Goal: Task Accomplishment & Management: Manage account settings

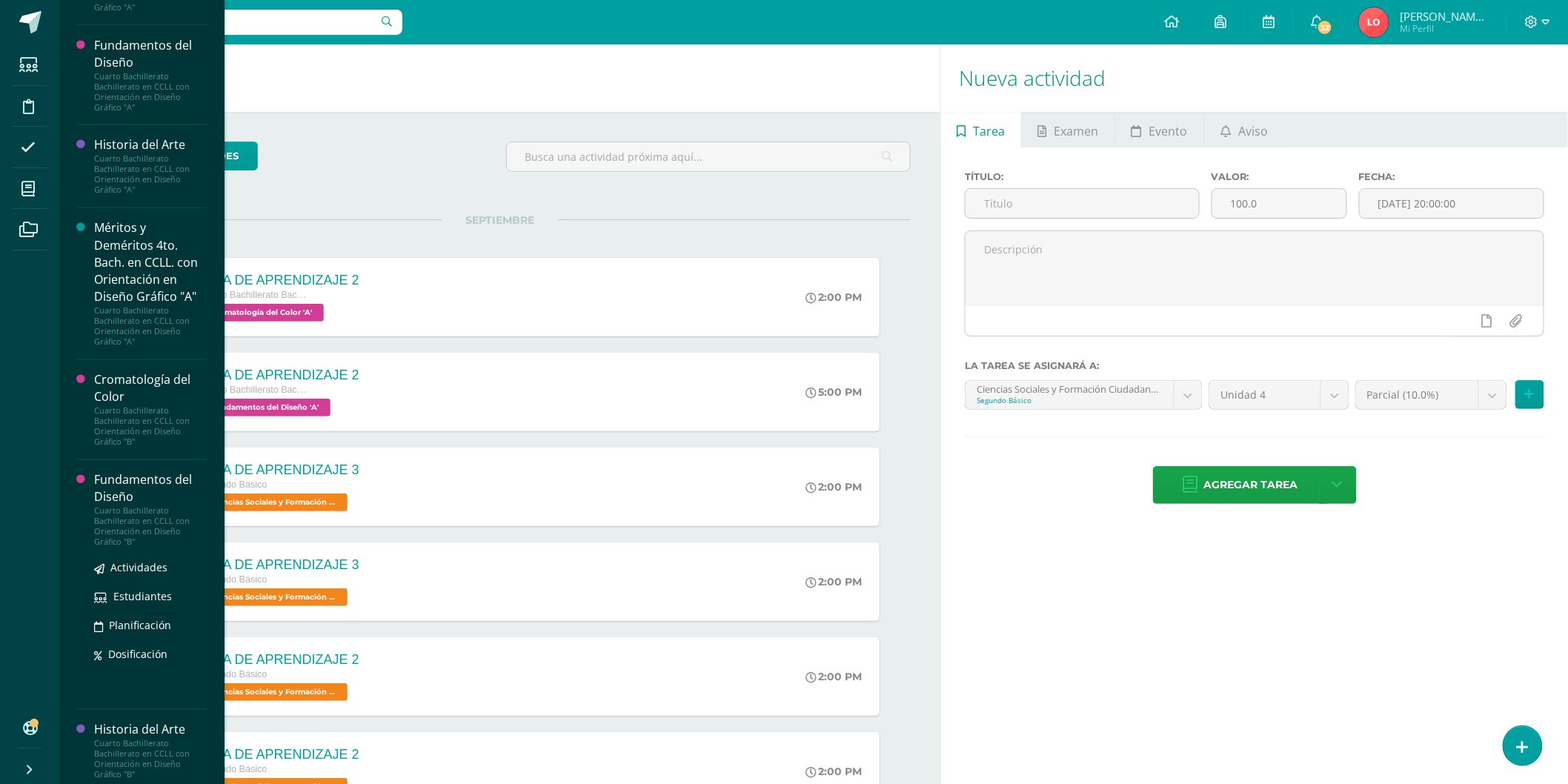
scroll to position [1182, 0]
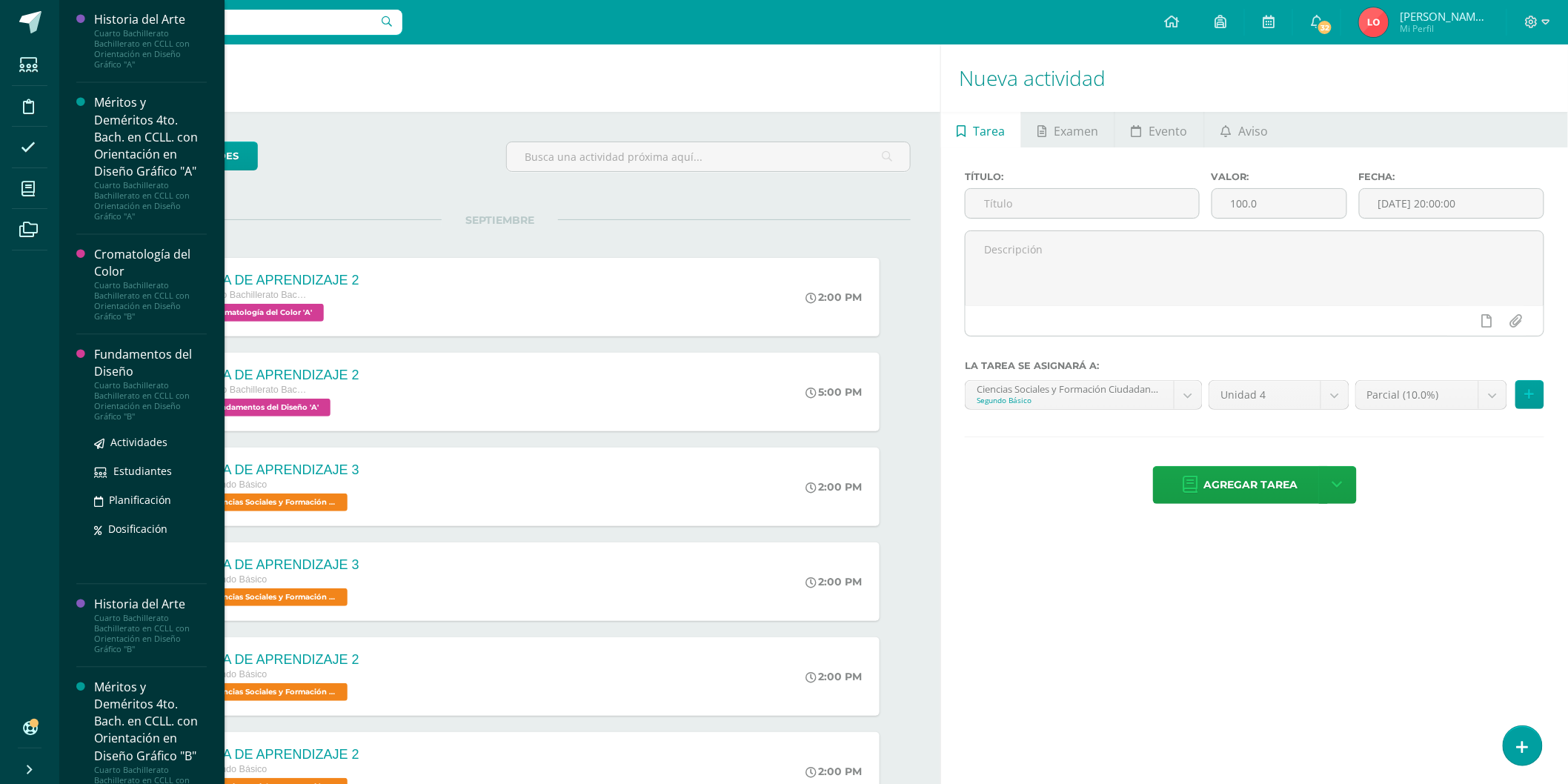
click at [119, 346] on div "Fundamentos del Diseño" at bounding box center [150, 362] width 113 height 34
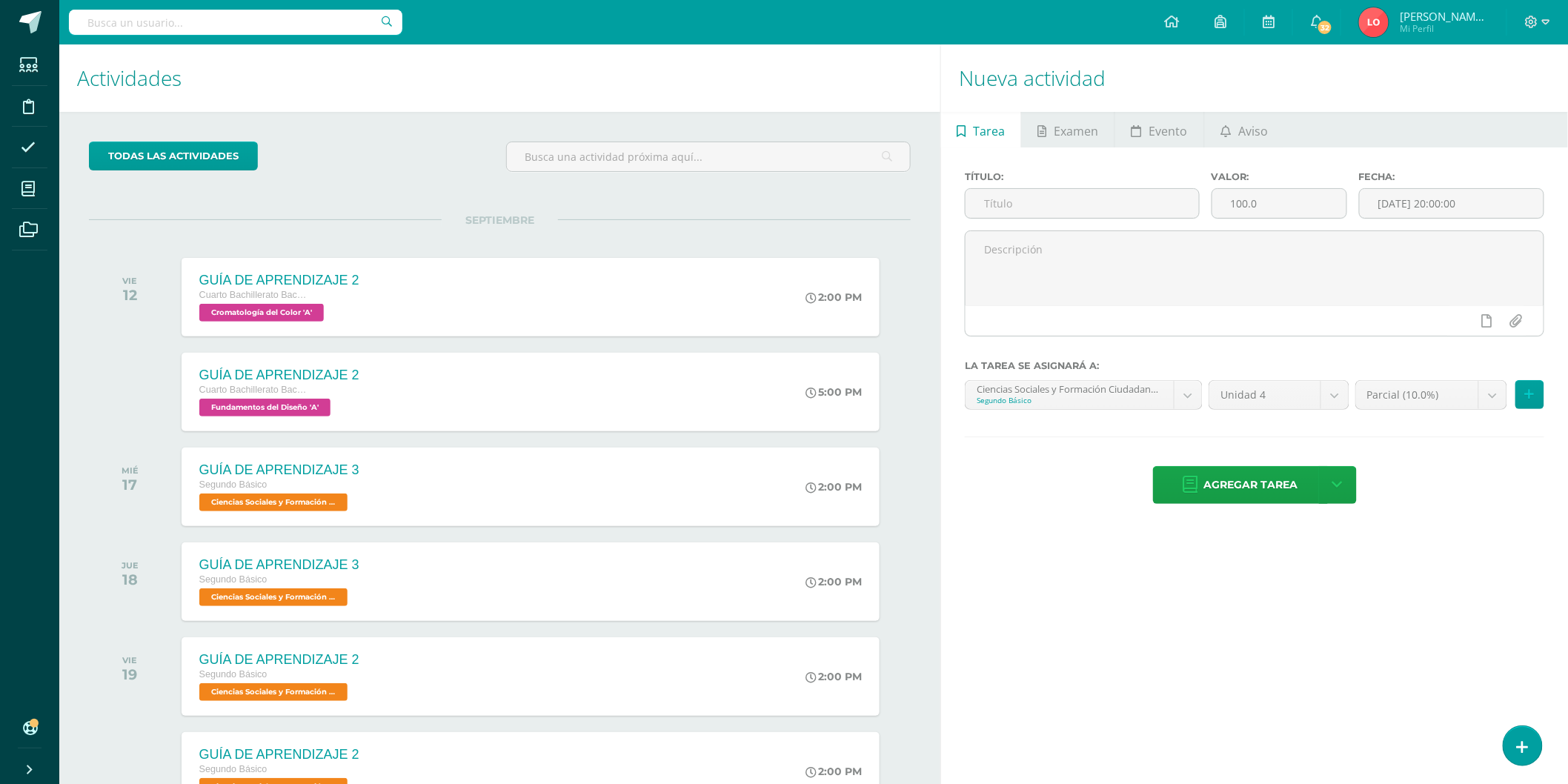
scroll to position [1033, 0]
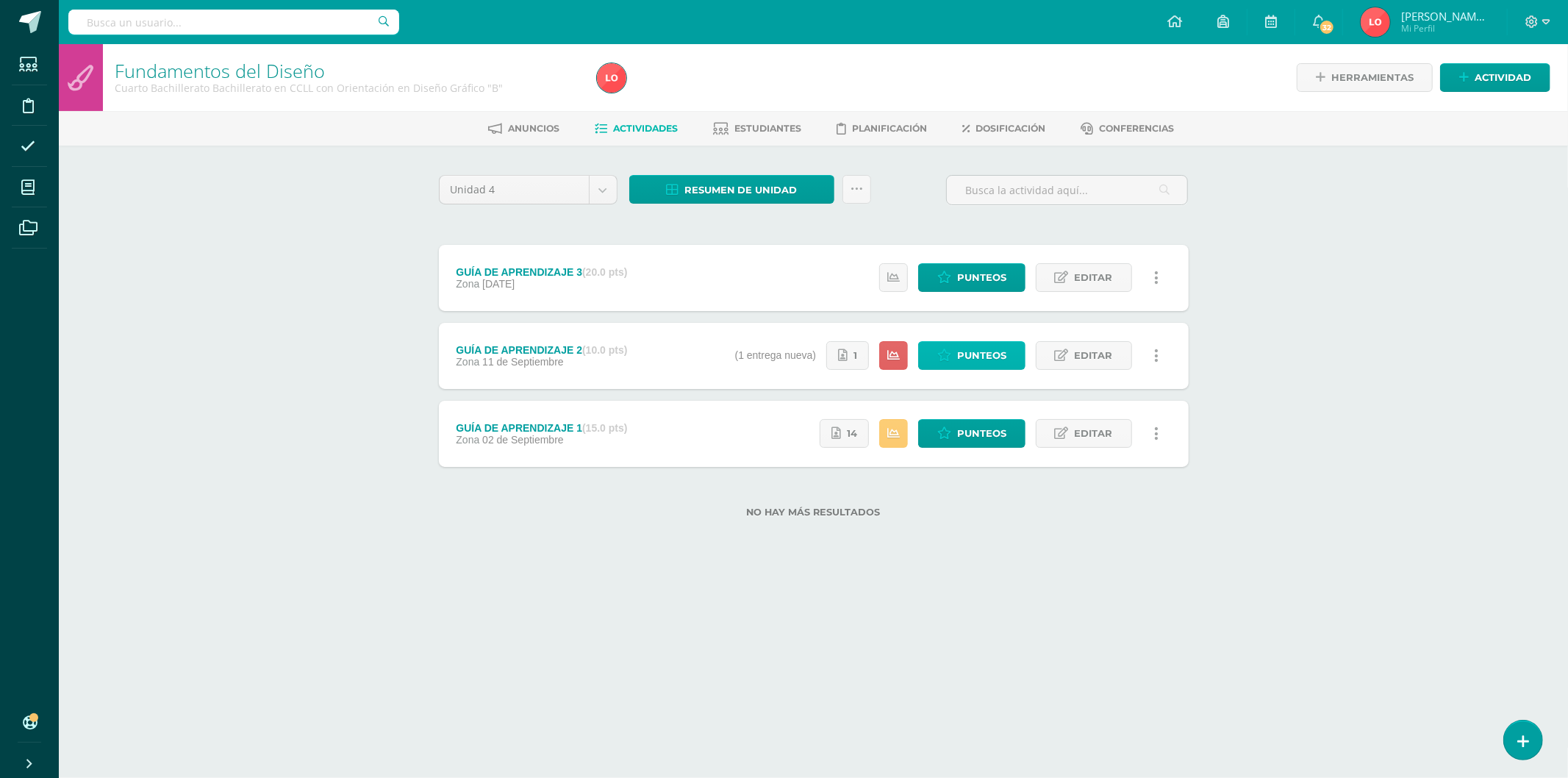
click at [968, 357] on span "Punteos" at bounding box center [982, 355] width 49 height 27
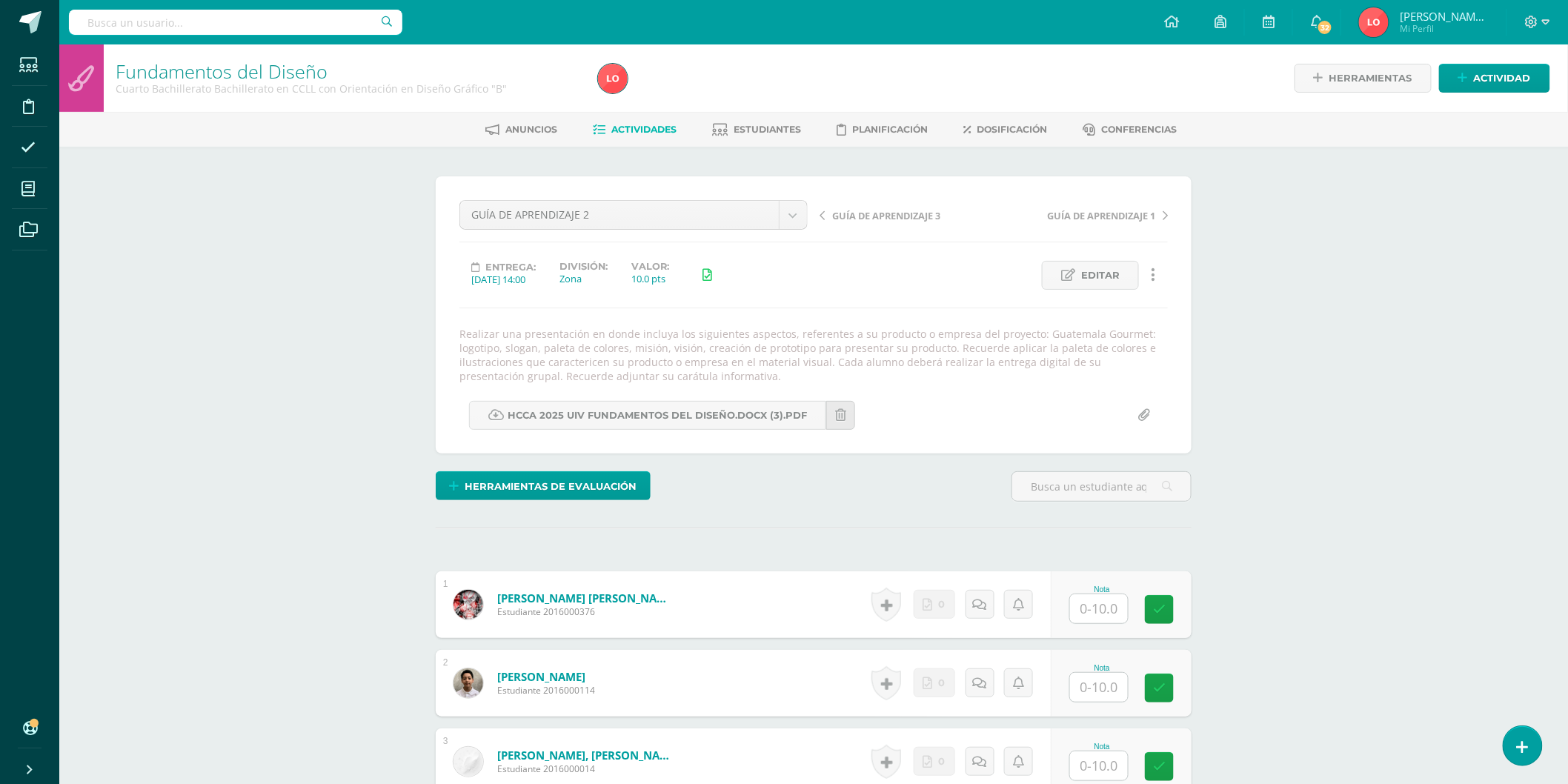
scroll to position [1, 0]
click at [1092, 267] on span "Editar" at bounding box center [1100, 274] width 38 height 27
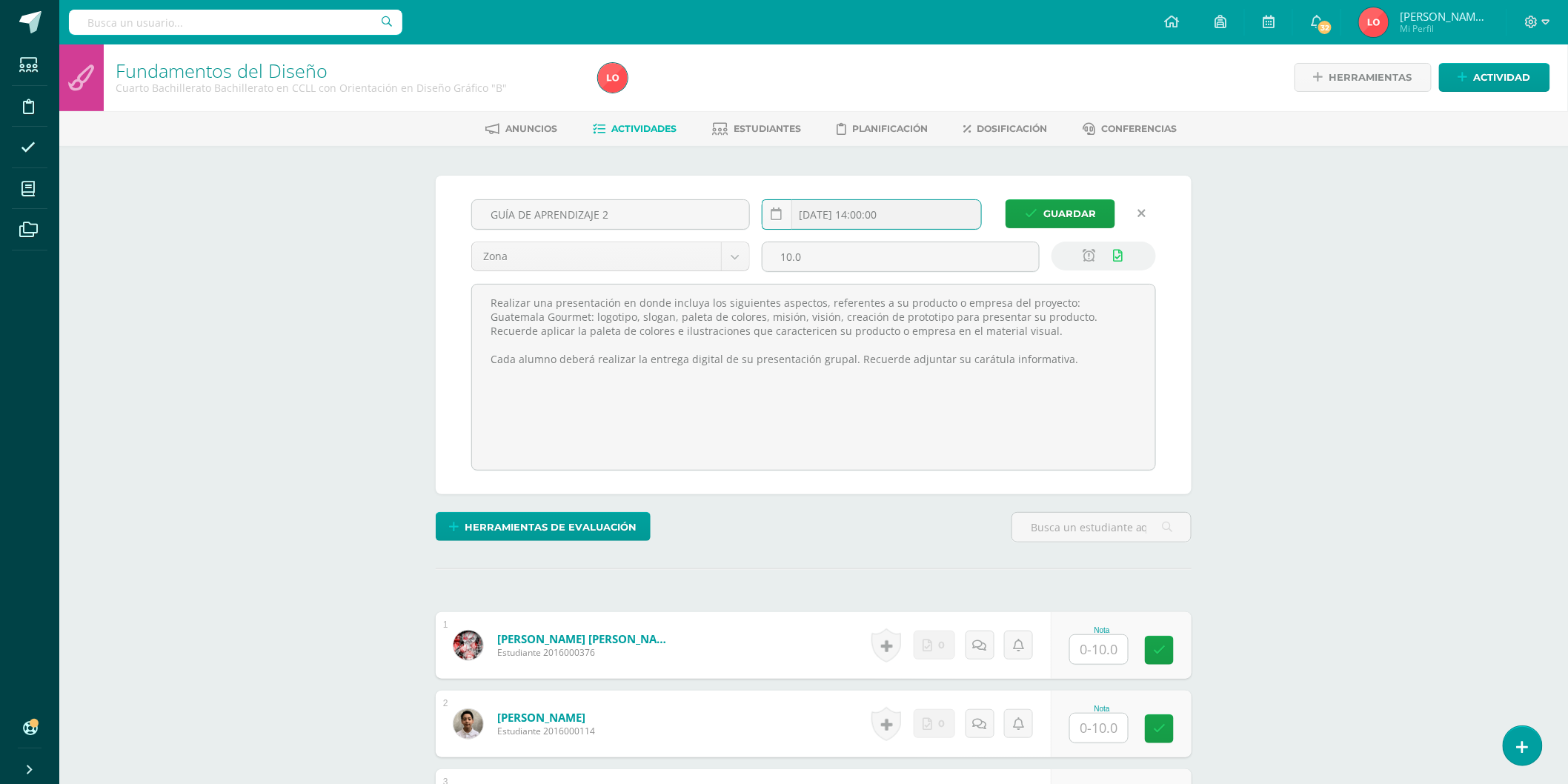
click at [909, 216] on input "2025-09-11 14:00:00" at bounding box center [872, 214] width 219 height 29
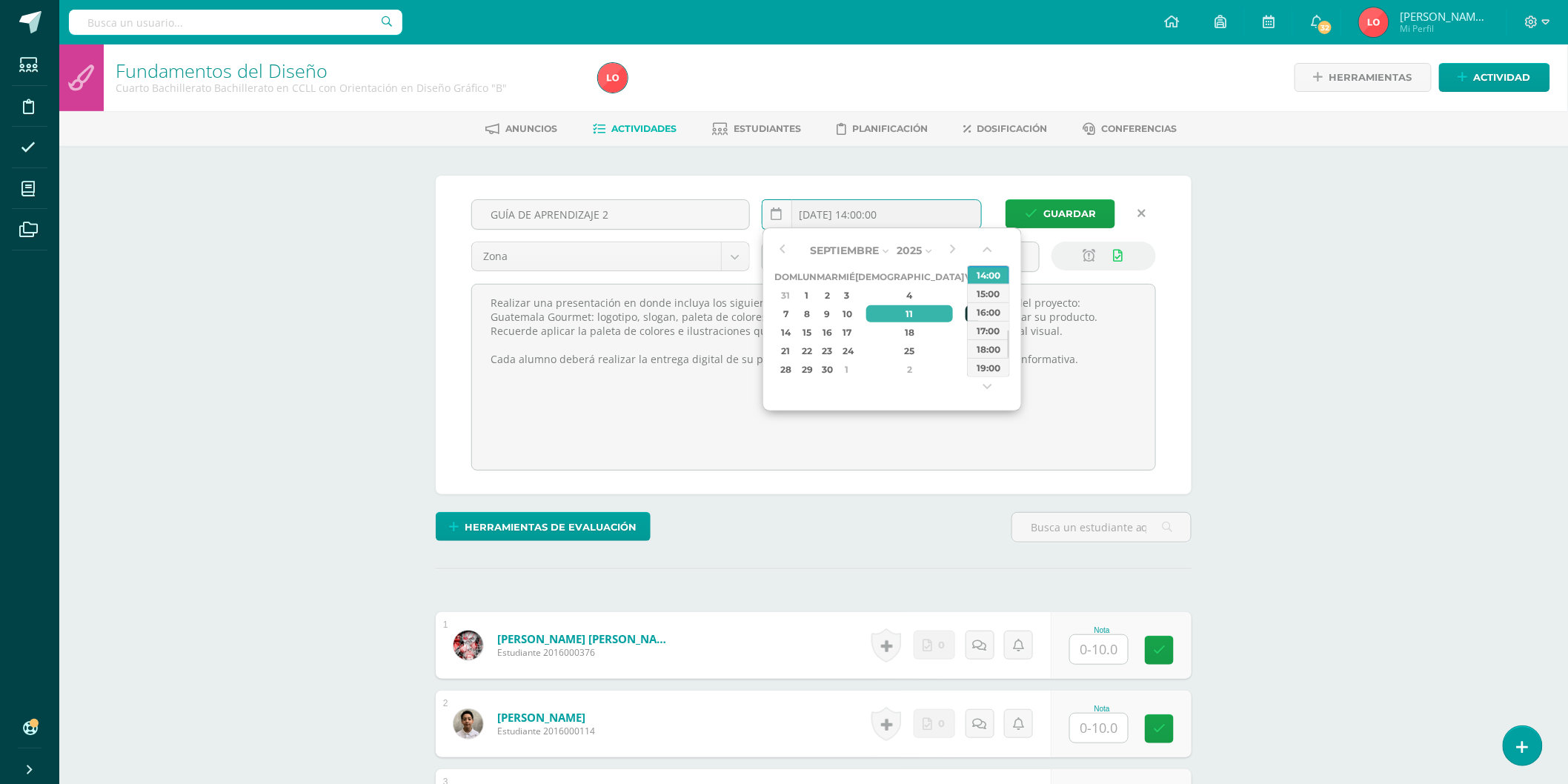
click at [966, 322] on div "12" at bounding box center [973, 313] width 14 height 17
type input "2025-09-12 14:00"
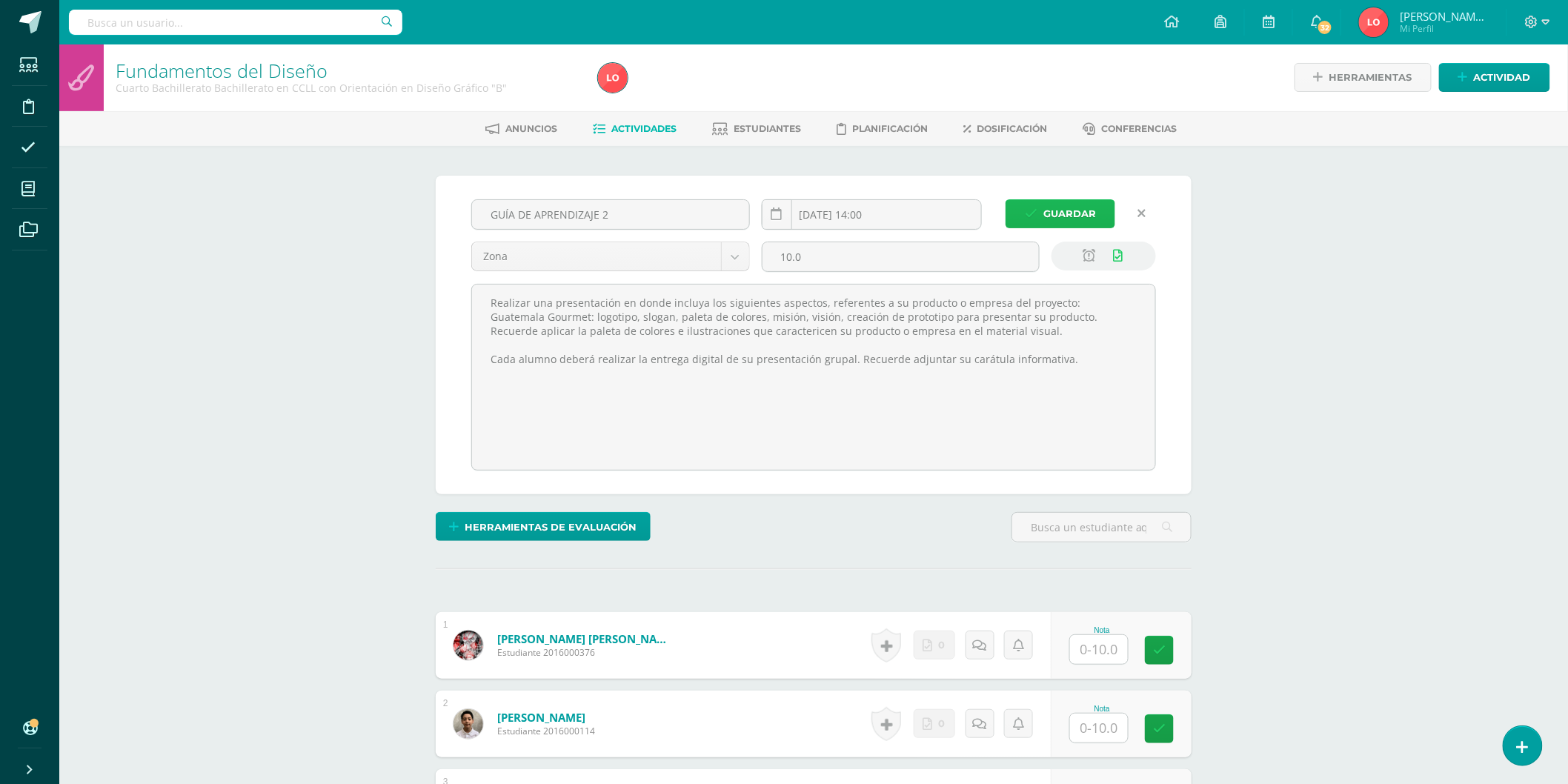
click at [1037, 210] on icon "submit" at bounding box center [1031, 213] width 13 height 13
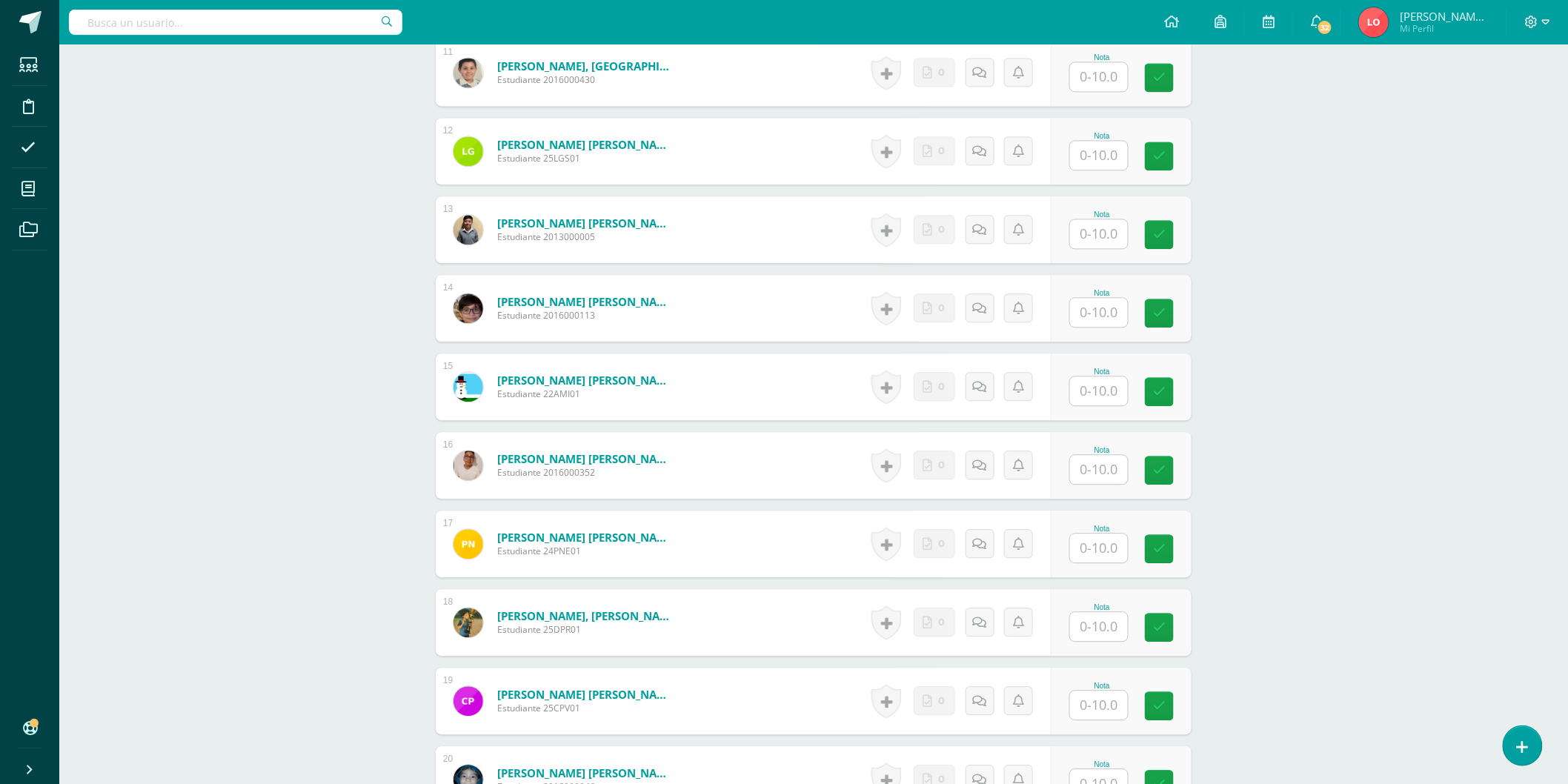
scroll to position [1153, 0]
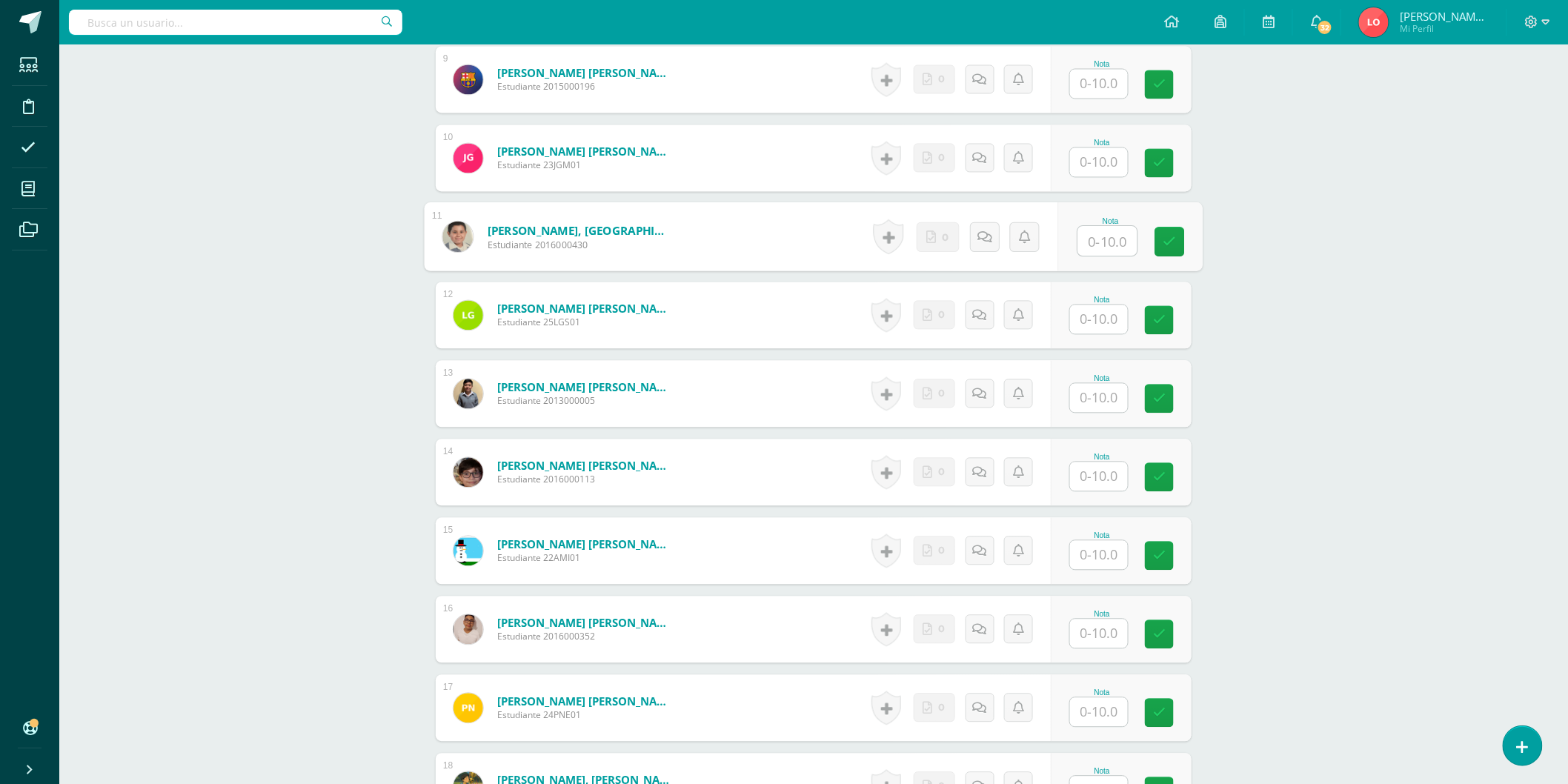
click at [1106, 241] on input "text" at bounding box center [1108, 241] width 59 height 29
type input "10"
drag, startPoint x: 1106, startPoint y: 241, endPoint x: 1130, endPoint y: 246, distance: 24.5
click at [1129, 245] on div "Nota: 10.00" at bounding box center [1104, 237] width 59 height 32
click at [1125, 316] on input "text" at bounding box center [1108, 319] width 59 height 29
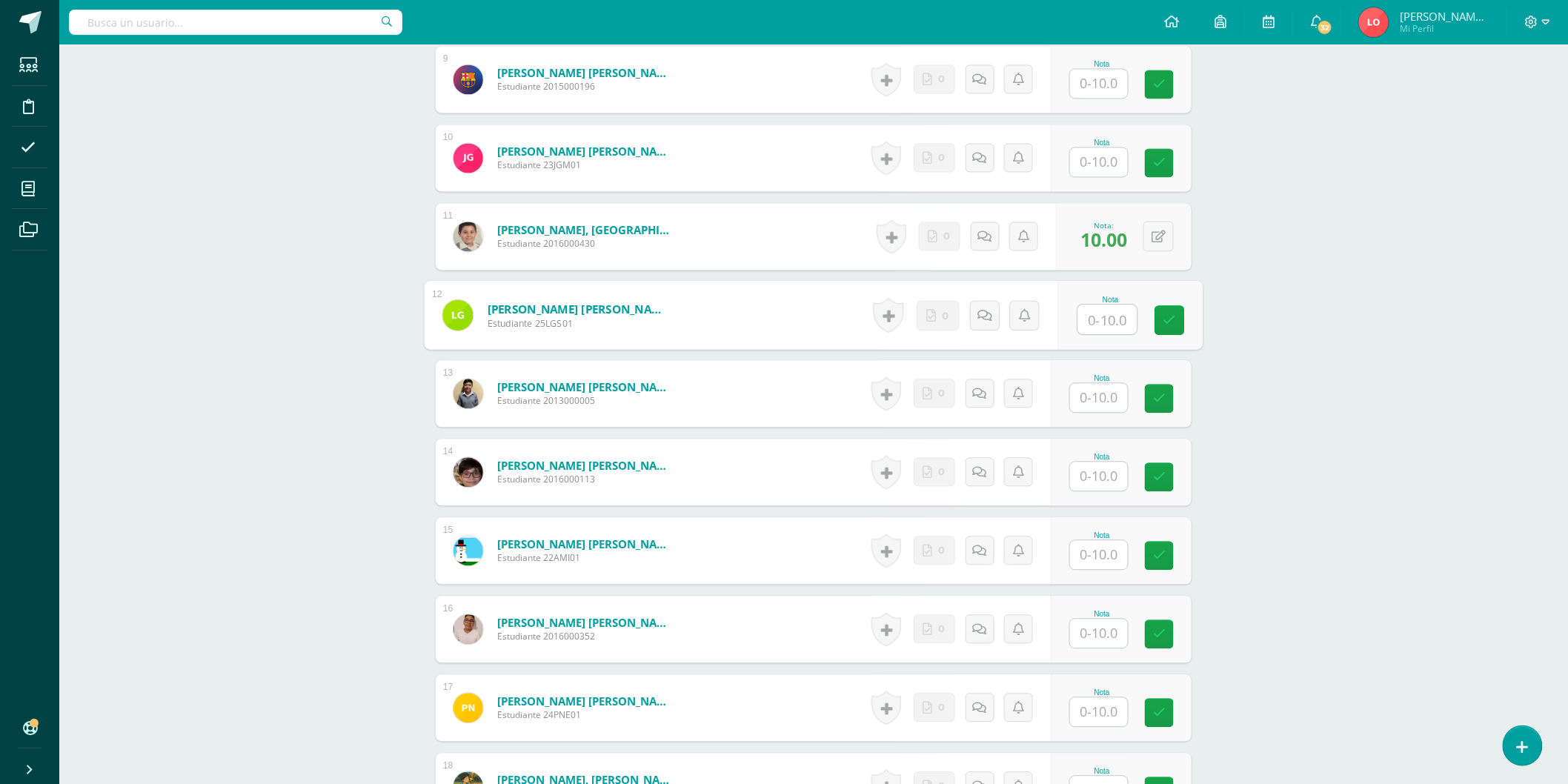
type input "1"
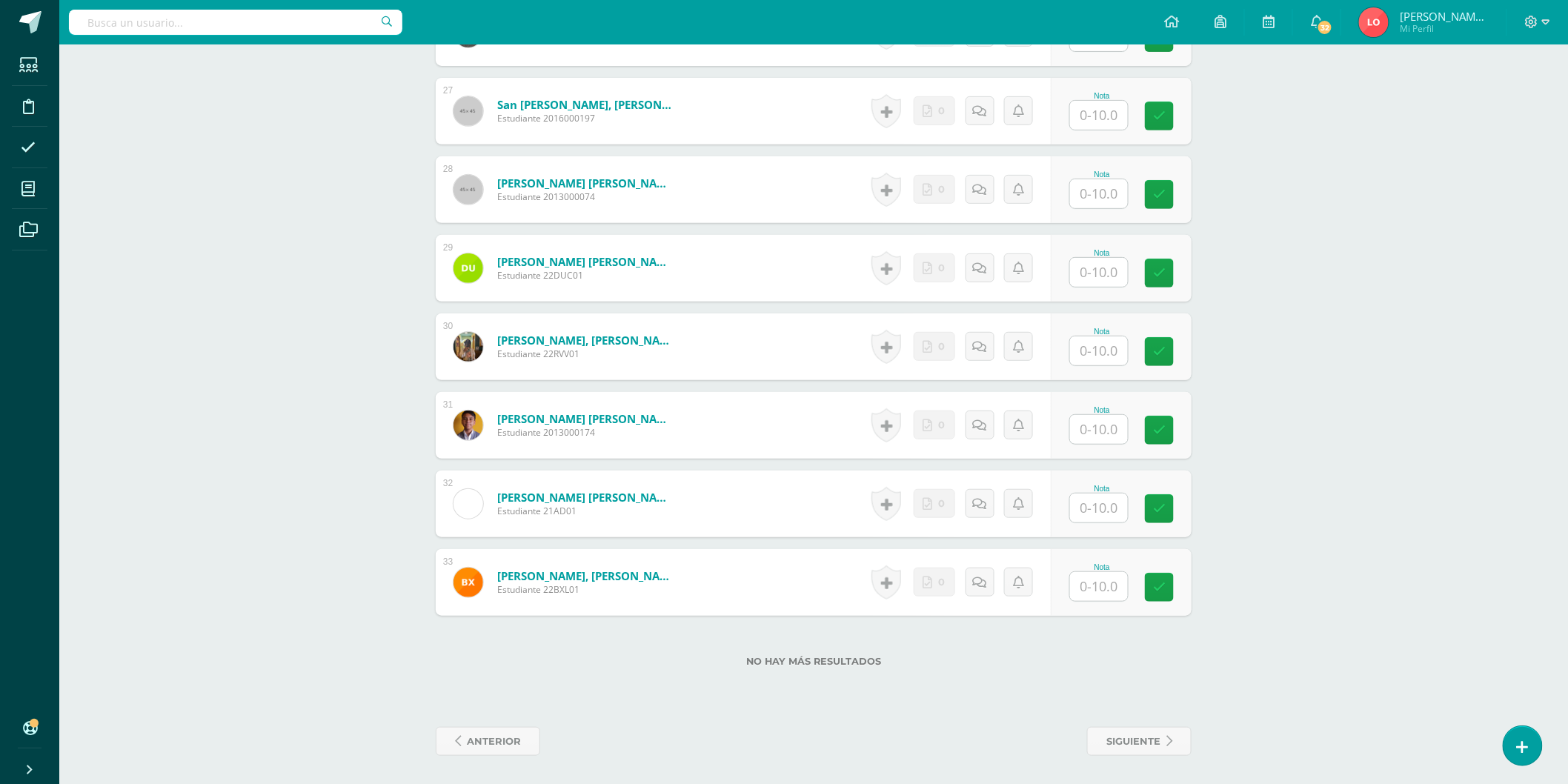
scroll to position [2289, 0]
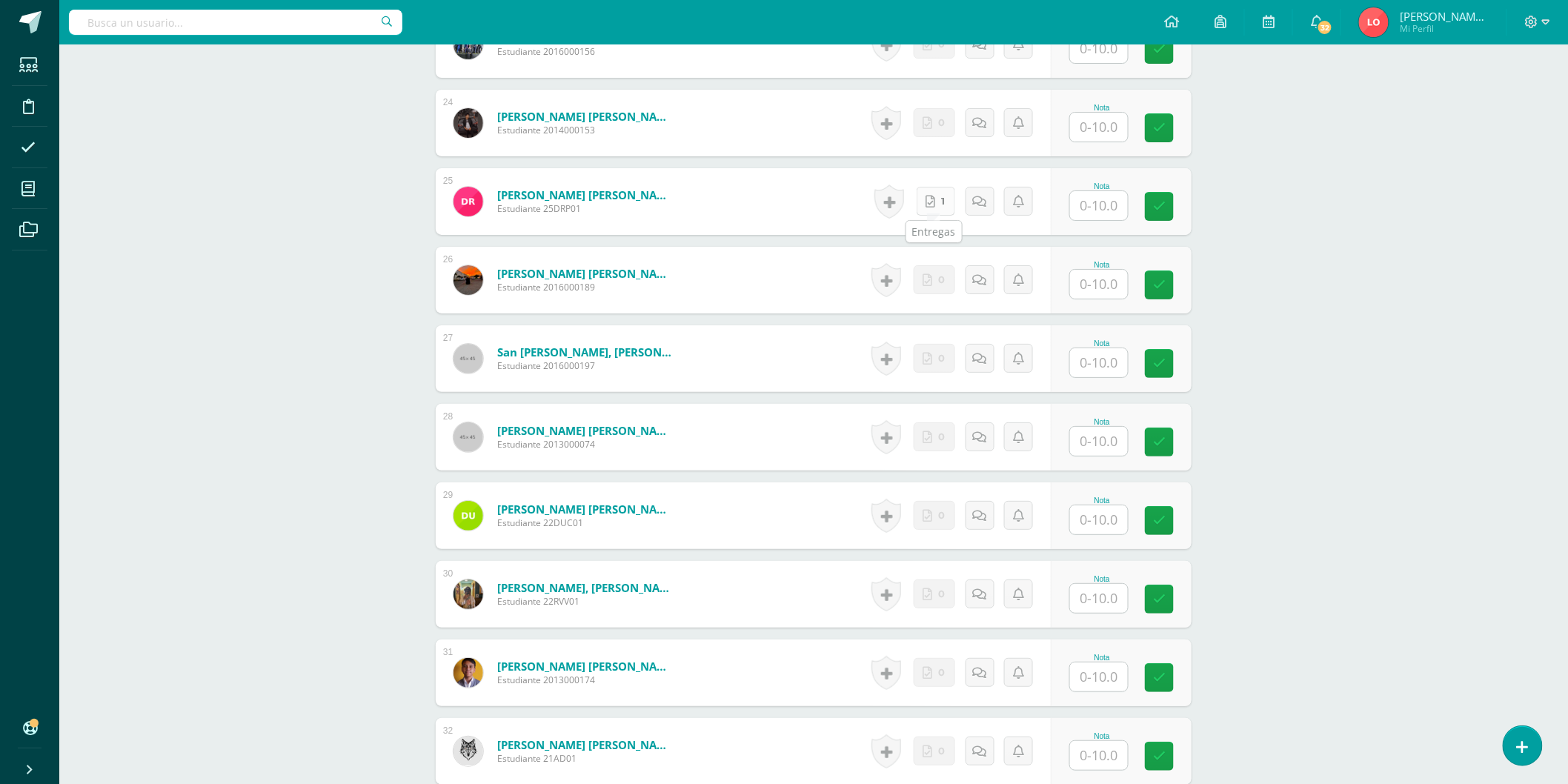
type input "1"
click at [936, 202] on link "1" at bounding box center [936, 201] width 38 height 29
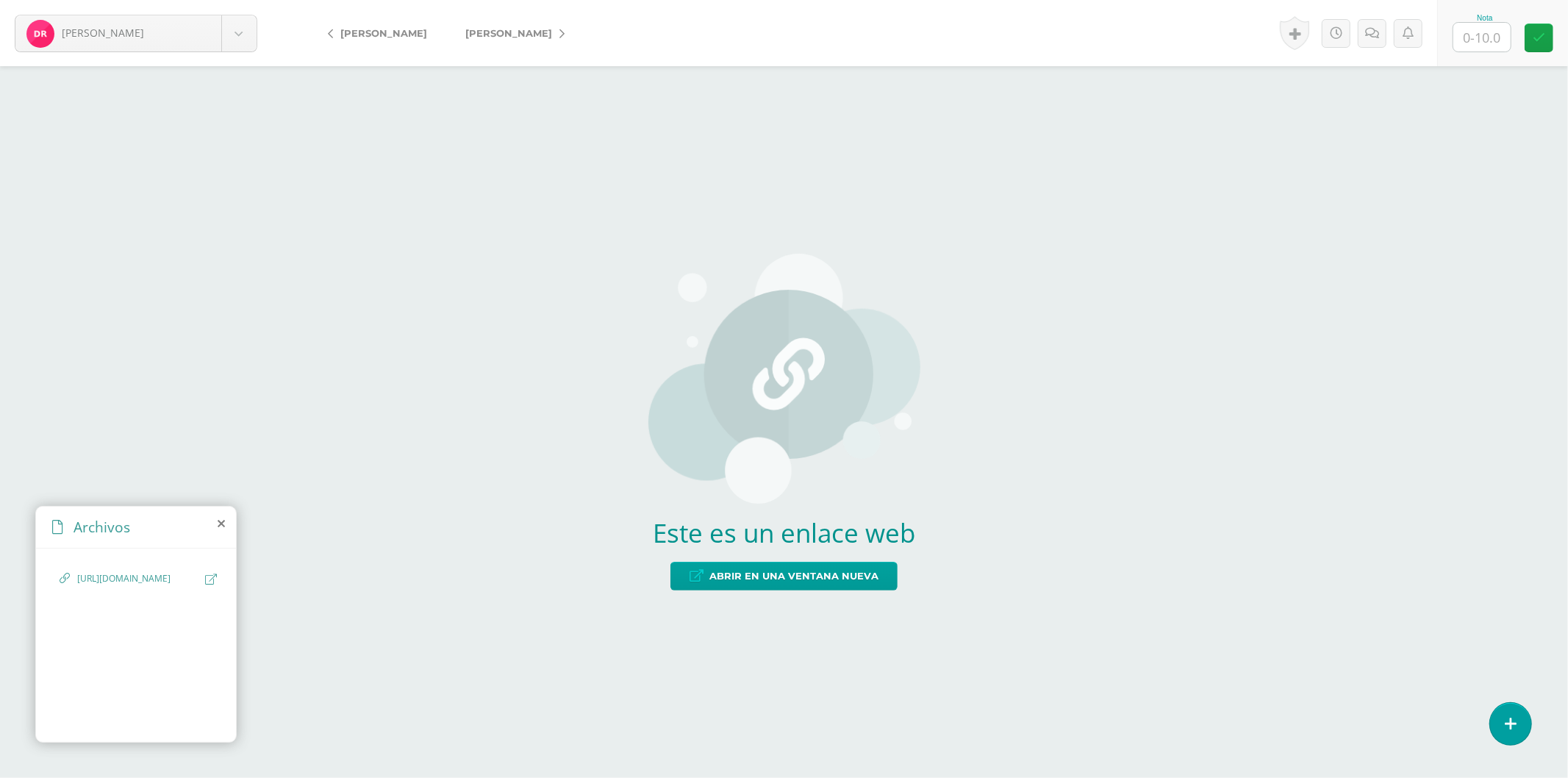
click at [210, 584] on icon at bounding box center [211, 579] width 12 height 11
